Goal: Find specific page/section: Find specific page/section

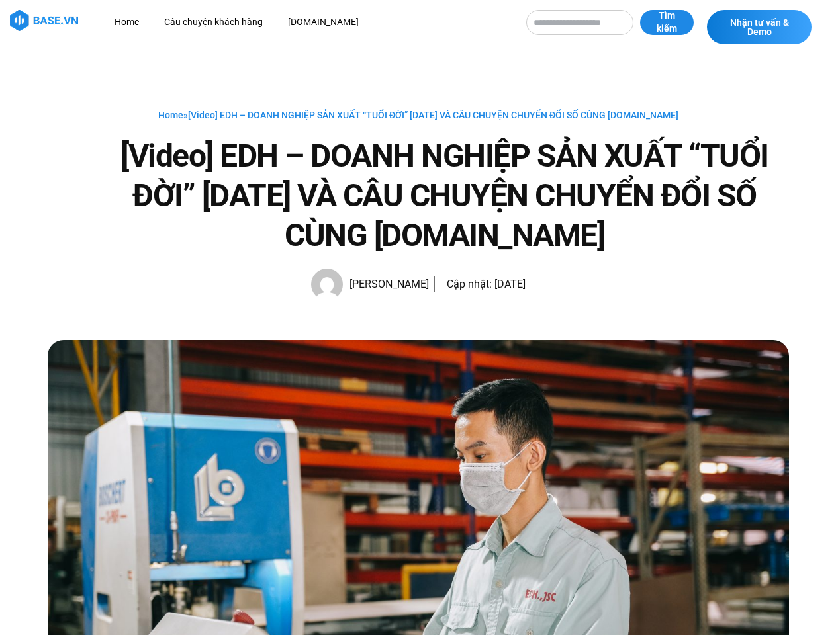
click at [611, 27] on input "Tìm kiếm" at bounding box center [579, 22] width 107 height 25
click at [673, 22] on span "Tìm kiếm" at bounding box center [666, 22] width 27 height 26
